Goal: Information Seeking & Learning: Learn about a topic

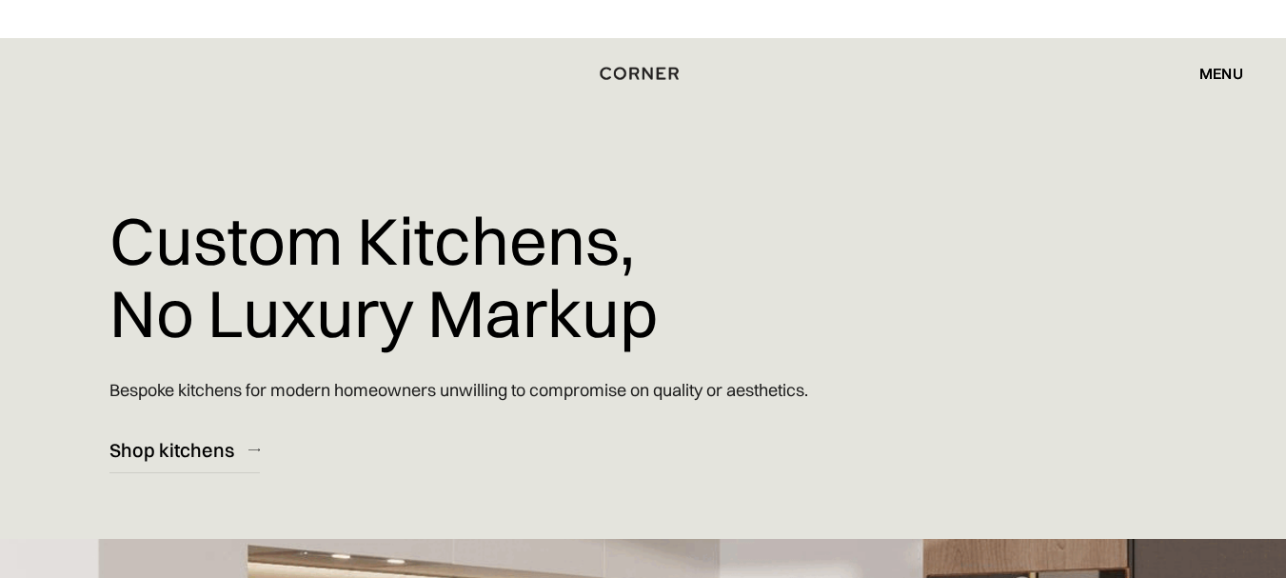
scroll to position [11182, 0]
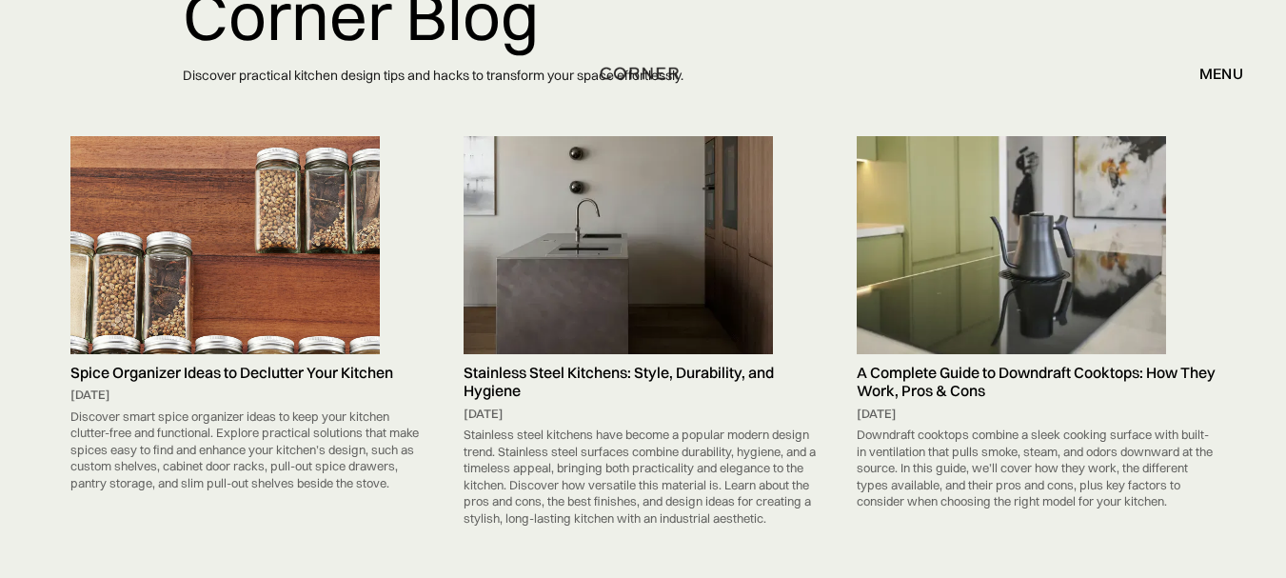
scroll to position [190, 0]
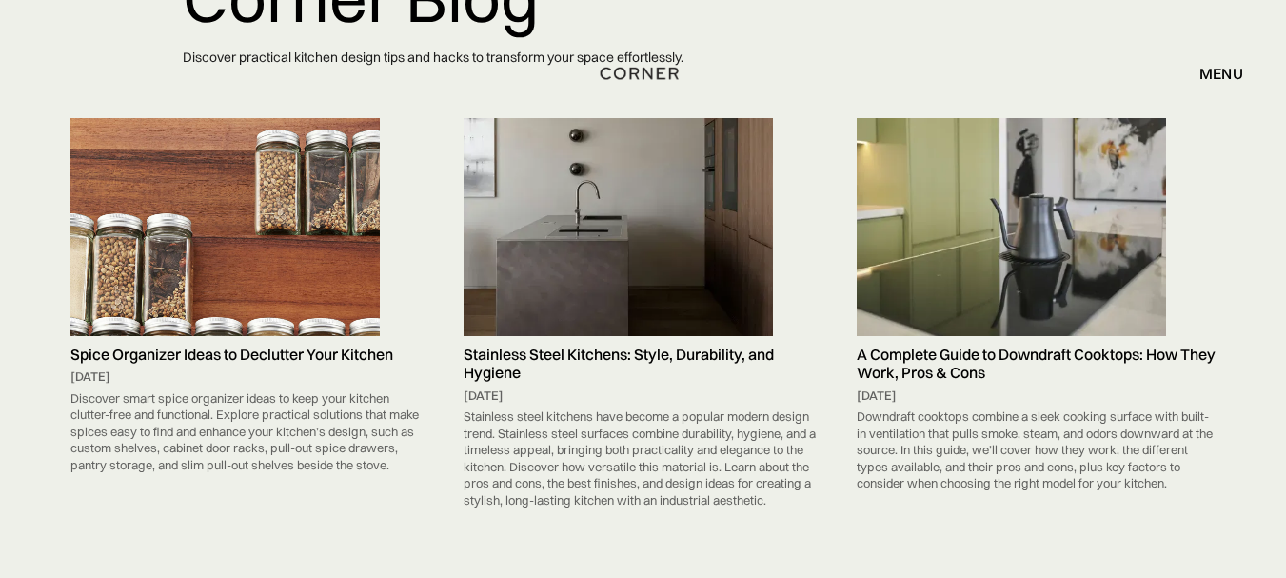
click at [567, 274] on img at bounding box center [618, 227] width 309 height 218
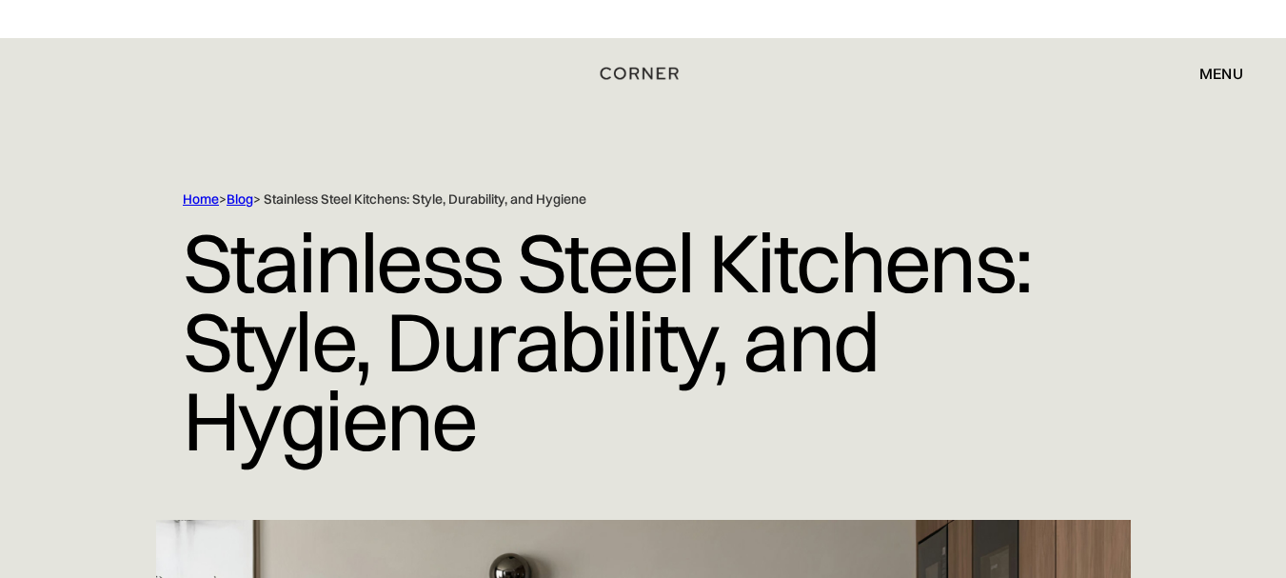
click at [0, 249] on div "Home > Blog > Stainless Steel Kitchens: Style, Durability, and Hygiene Stainles…" at bounding box center [643, 354] width 1286 height 329
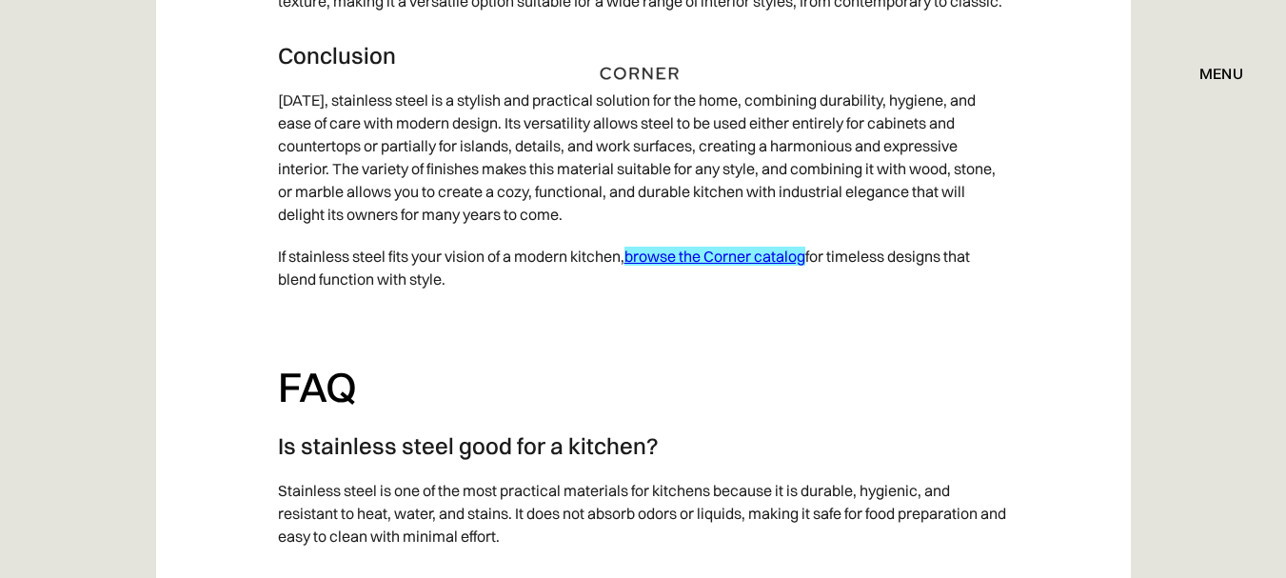
scroll to position [10089, 0]
